Goal: Complete application form: Complete application form

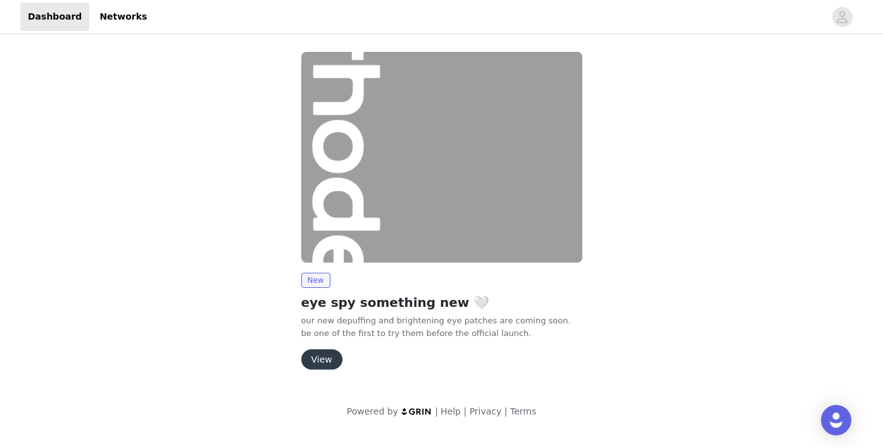
click at [326, 367] on button "View" at bounding box center [321, 359] width 41 height 20
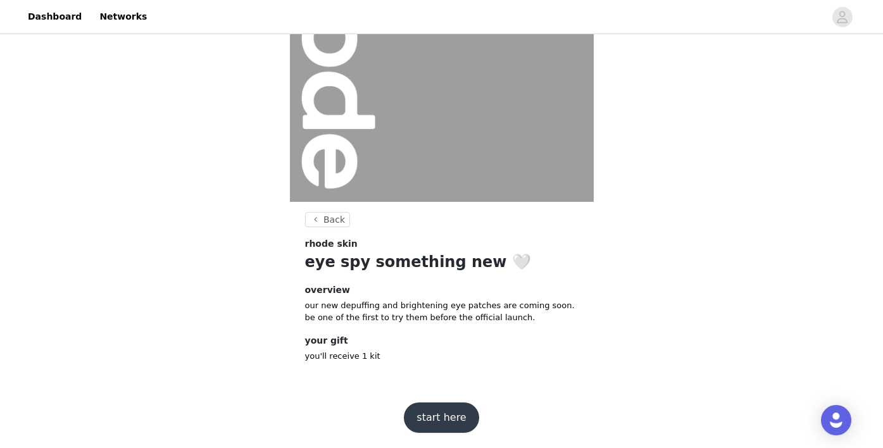
scroll to position [139, 0]
click at [441, 418] on button "start here" at bounding box center [441, 418] width 75 height 30
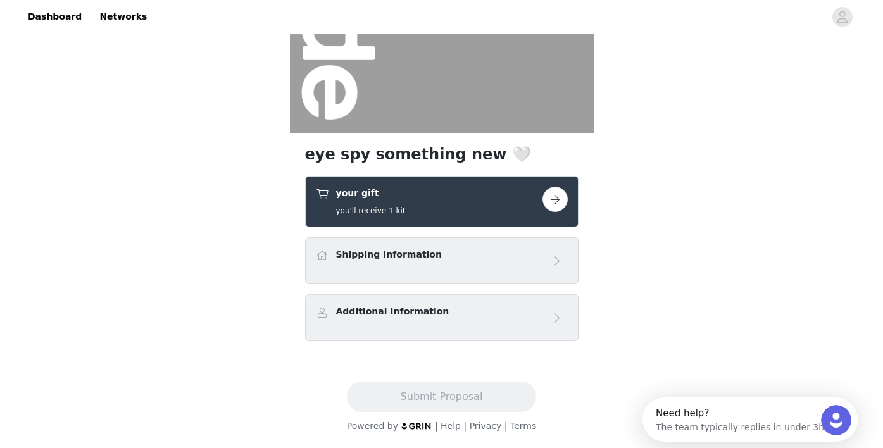
click at [558, 200] on button "button" at bounding box center [554, 199] width 25 height 25
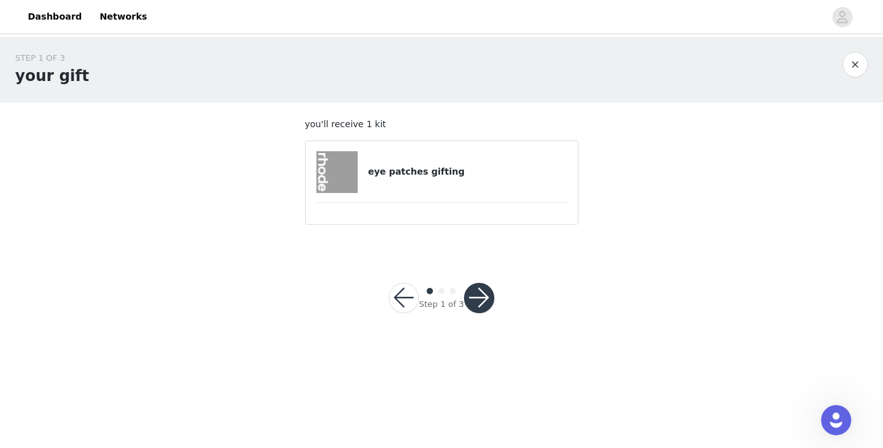
click at [466, 172] on h4 "eye patches gifting" at bounding box center [467, 171] width 199 height 13
click at [475, 299] on button "button" at bounding box center [479, 298] width 30 height 30
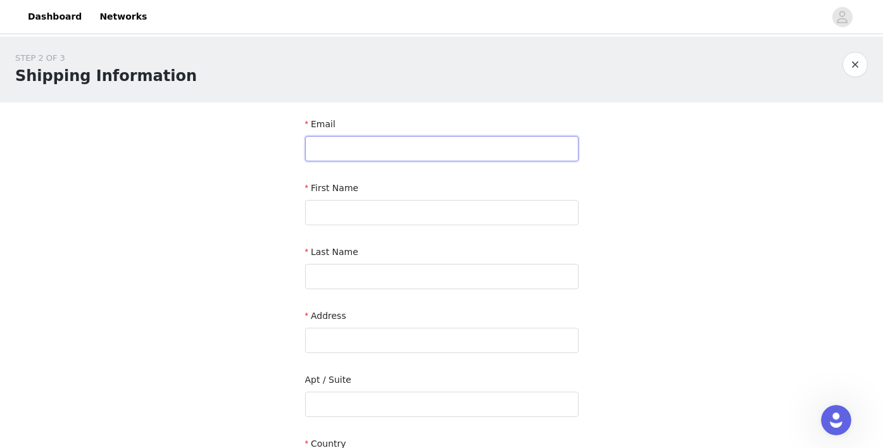
type input "lydia.okello@gmail.com"
type input "Lydia"
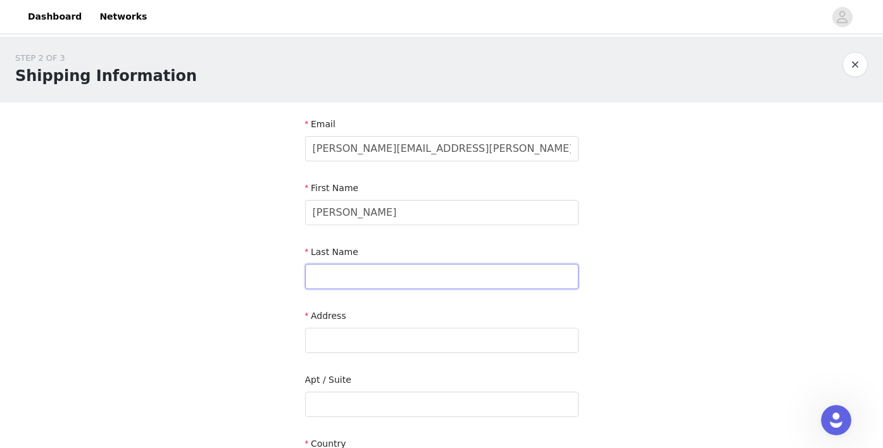
type input "Okello"
type input "3 - 2520 Prince Albert Street"
type input "Vancouver"
type input "V5T 3X1"
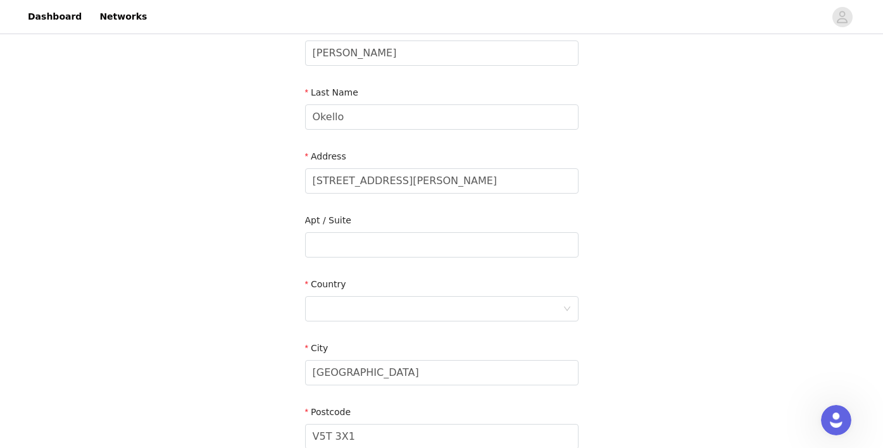
scroll to position [170, 0]
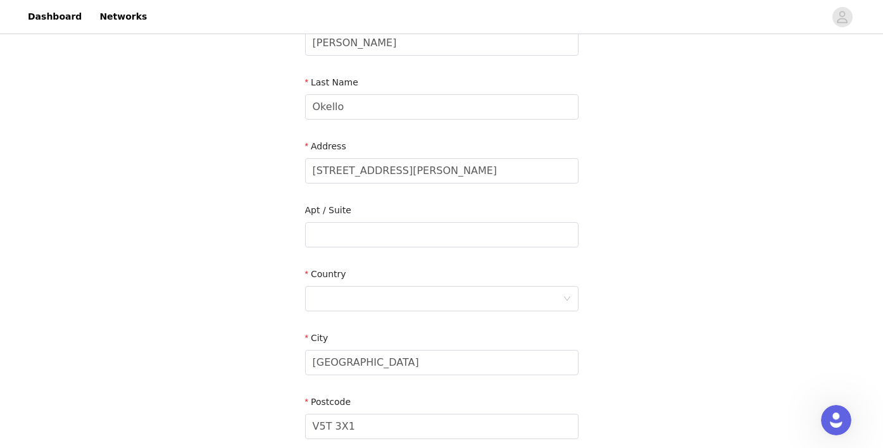
click at [400, 154] on div "Address" at bounding box center [441, 149] width 273 height 18
click at [392, 167] on input "3 - 2520 Prince Albert Street" at bounding box center [441, 170] width 273 height 25
click at [365, 289] on div at bounding box center [438, 299] width 250 height 24
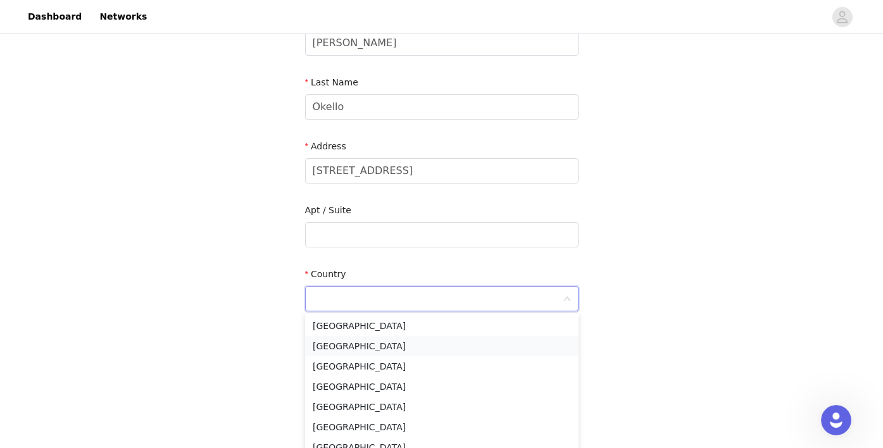
click at [360, 348] on li "Canada" at bounding box center [441, 346] width 273 height 20
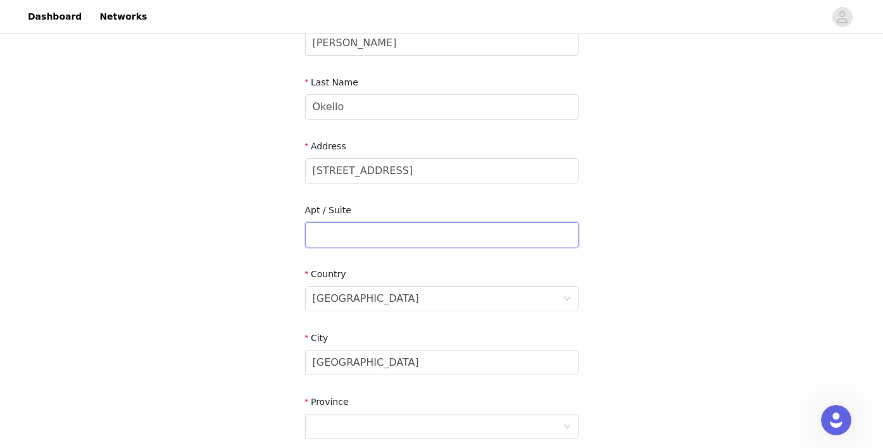
click at [344, 229] on input "text" at bounding box center [441, 234] width 273 height 25
drag, startPoint x: 337, startPoint y: 169, endPoint x: 286, endPoint y: 168, distance: 51.3
click at [285, 168] on div "STEP 2 OF 3 Shipping Information Email lydia.okello@gmail.com First Name Lydia …" at bounding box center [441, 235] width 883 height 736
type input "2615 Columbia Street"
click at [326, 230] on input "text" at bounding box center [441, 234] width 273 height 25
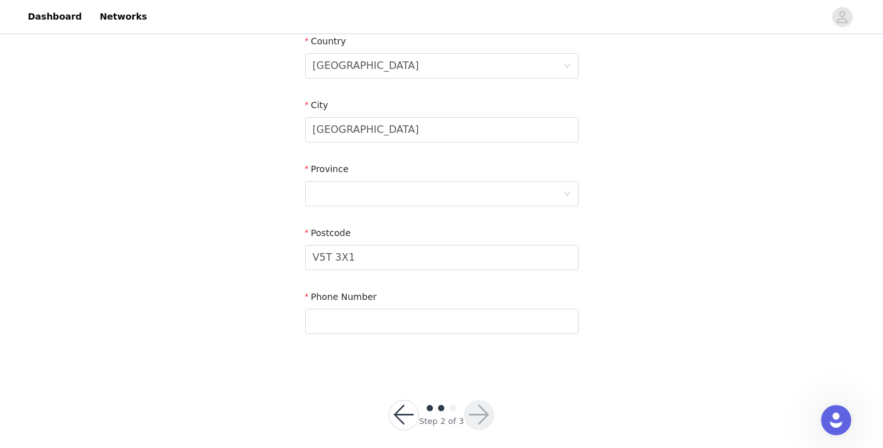
scroll to position [405, 0]
type input "206"
click at [377, 184] on div at bounding box center [438, 191] width 250 height 24
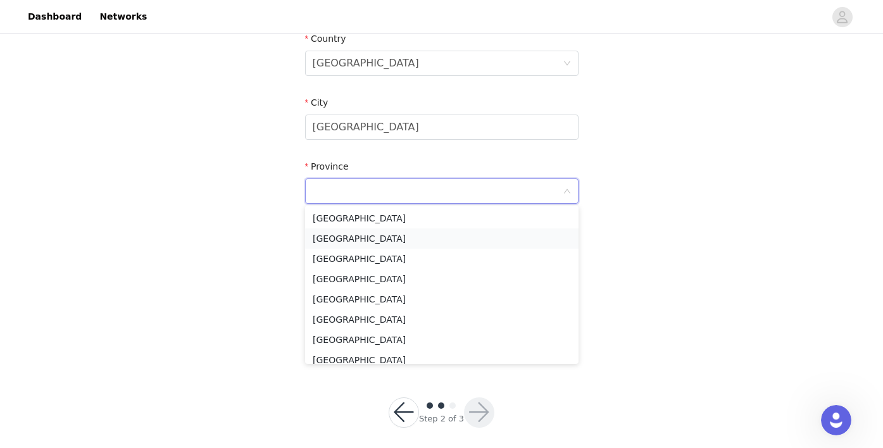
click at [364, 239] on li "British Columbia" at bounding box center [441, 239] width 273 height 20
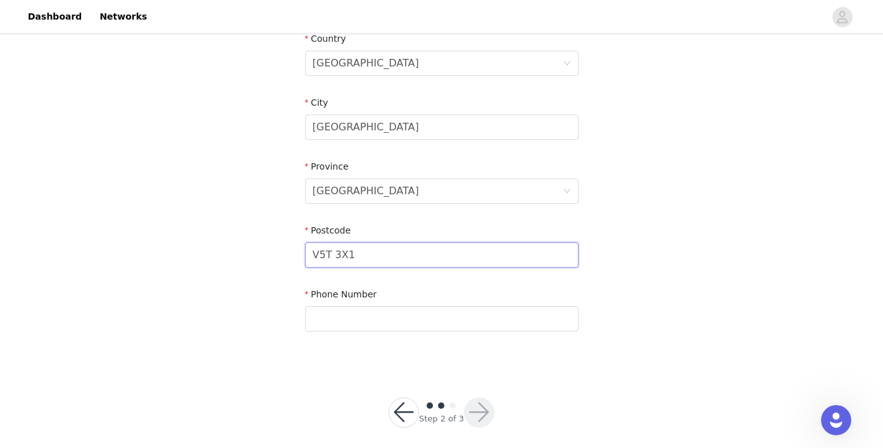
click at [361, 258] on input "V5T 3X1" at bounding box center [441, 254] width 273 height 25
type input "V5Y3G2"
type input "6048972072"
click at [475, 411] on button "button" at bounding box center [479, 413] width 30 height 30
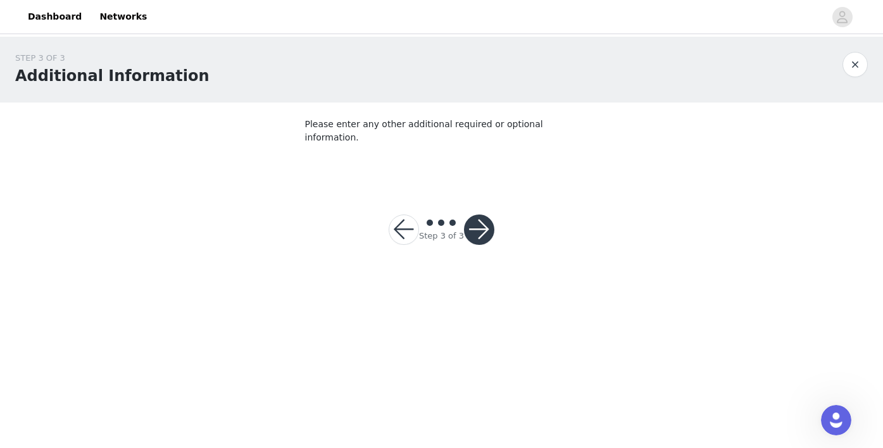
click at [482, 215] on button "button" at bounding box center [479, 230] width 30 height 30
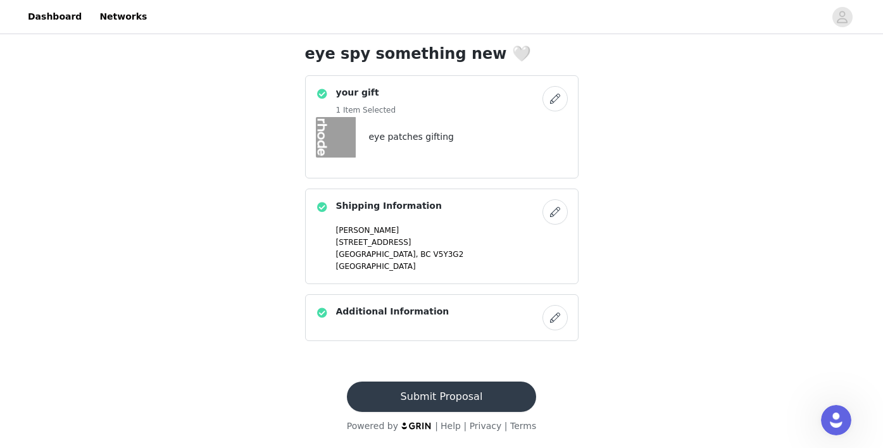
scroll to position [309, 0]
click at [450, 400] on button "Submit Proposal" at bounding box center [441, 397] width 189 height 30
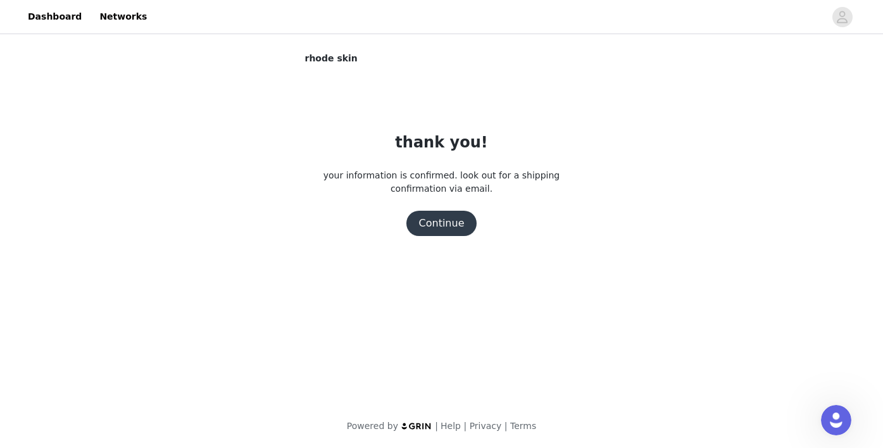
click at [446, 223] on button "Continue" at bounding box center [441, 223] width 71 height 25
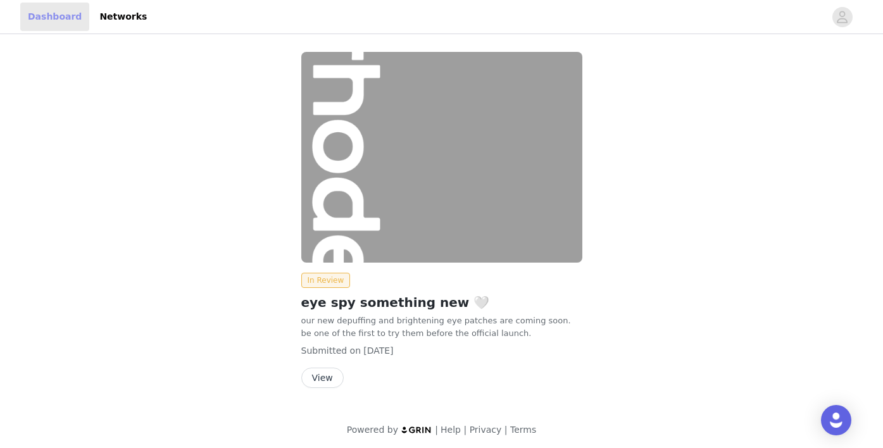
click at [60, 13] on link "Dashboard" at bounding box center [54, 17] width 69 height 28
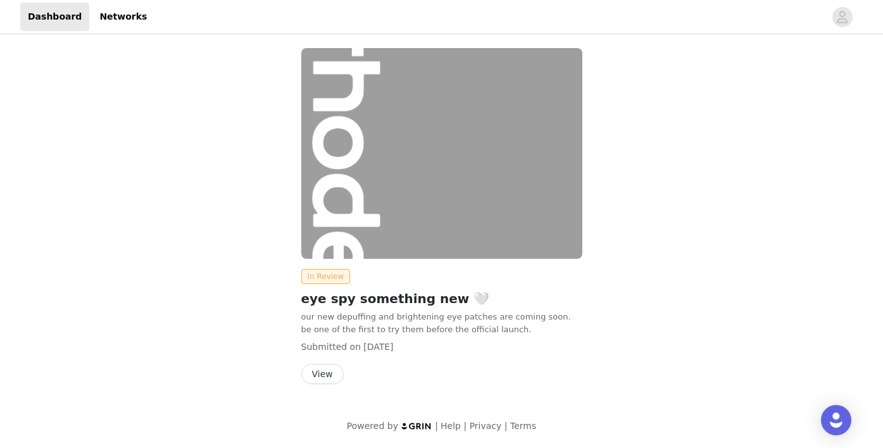
scroll to position [3, 0]
click at [126, 16] on link "Networks" at bounding box center [123, 17] width 63 height 28
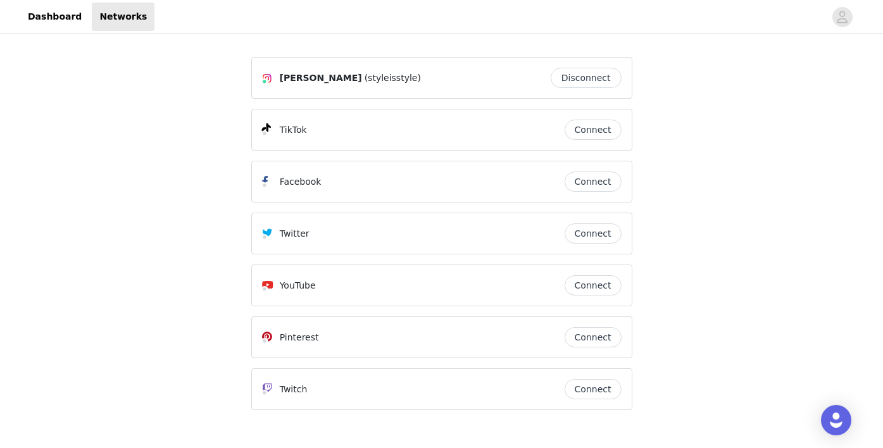
click at [586, 125] on button "Connect" at bounding box center [593, 130] width 57 height 20
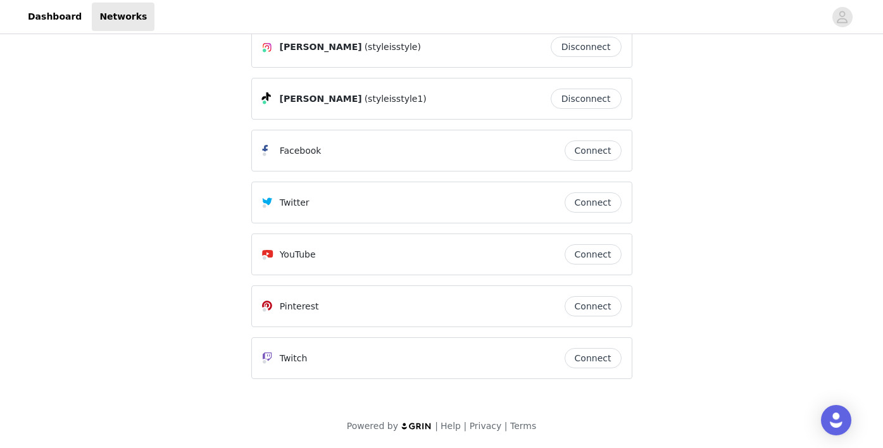
scroll to position [31, 0]
click at [596, 158] on button "Connect" at bounding box center [593, 151] width 57 height 20
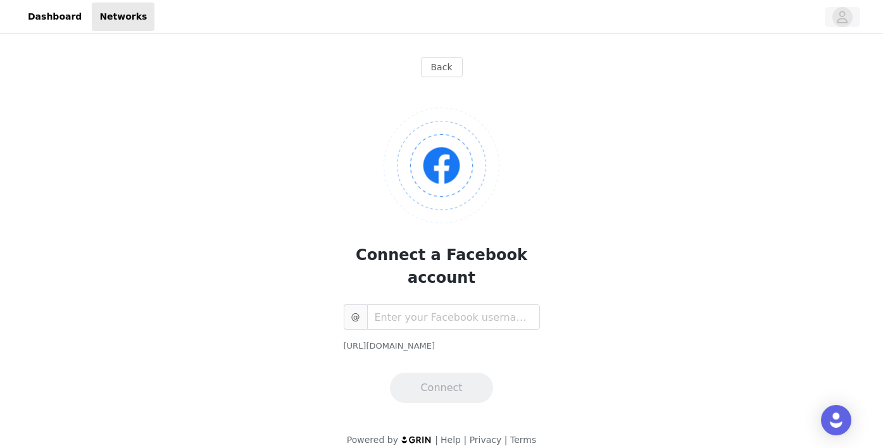
click at [846, 15] on icon "avatar" at bounding box center [842, 17] width 12 height 20
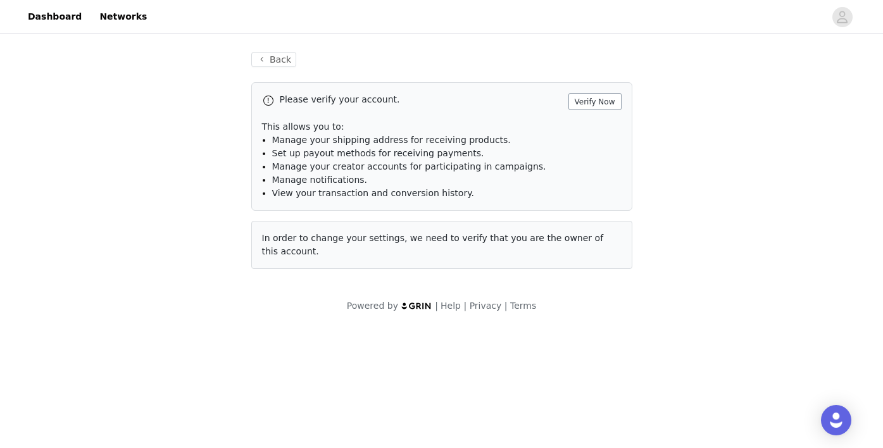
click at [598, 99] on button "Verify Now" at bounding box center [594, 101] width 53 height 17
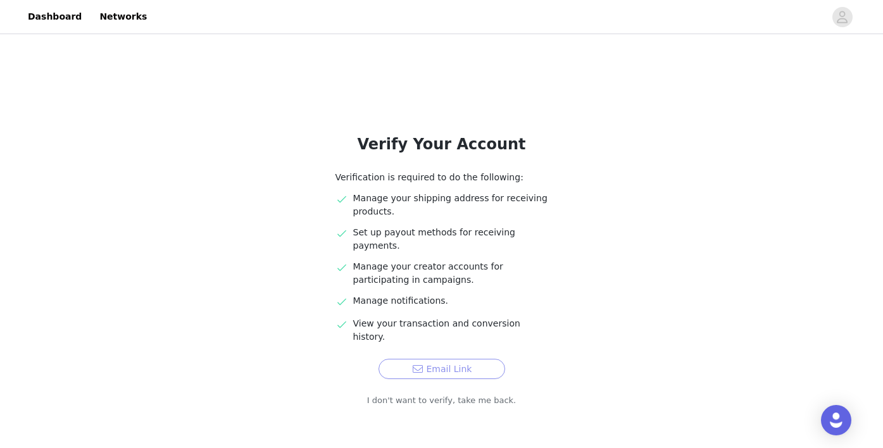
click at [464, 359] on button "Email Link" at bounding box center [442, 369] width 127 height 20
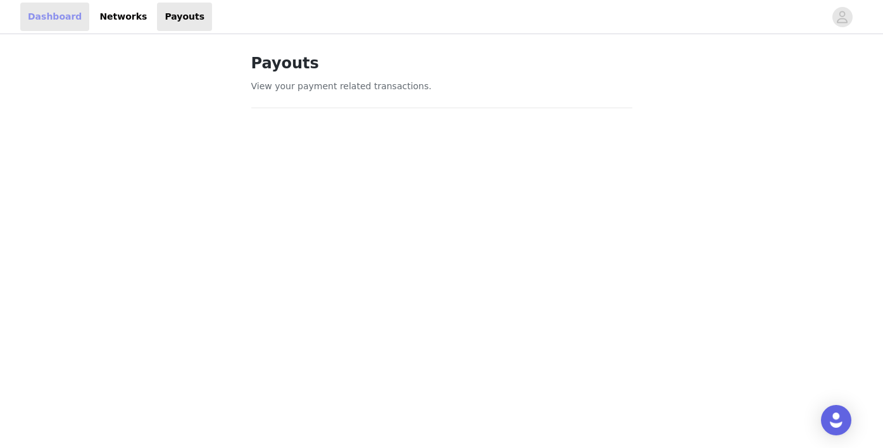
click at [52, 21] on link "Dashboard" at bounding box center [54, 17] width 69 height 28
